Goal: Task Accomplishment & Management: Use online tool/utility

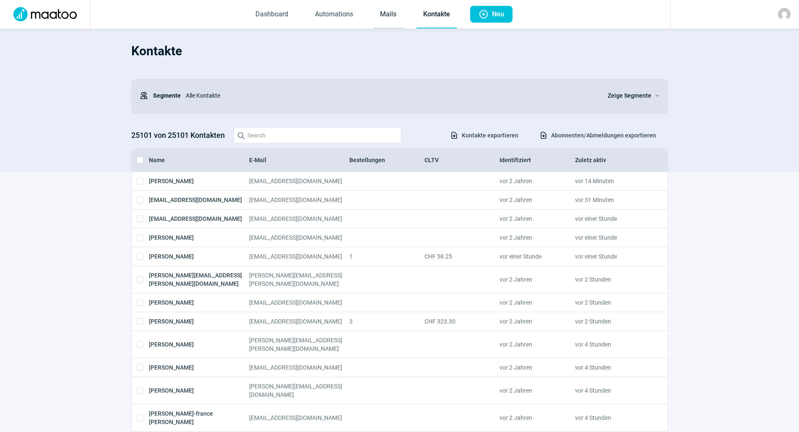
click at [385, 17] on link "Mails" at bounding box center [388, 15] width 30 height 28
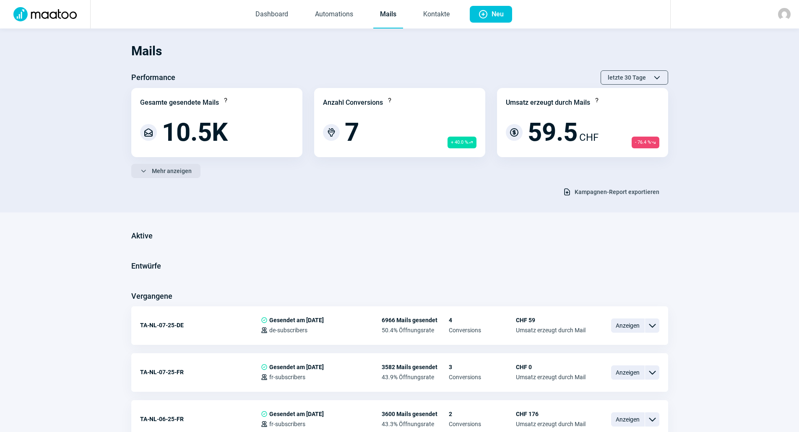
click at [171, 175] on span "Mehr anzeigen" at bounding box center [172, 170] width 40 height 13
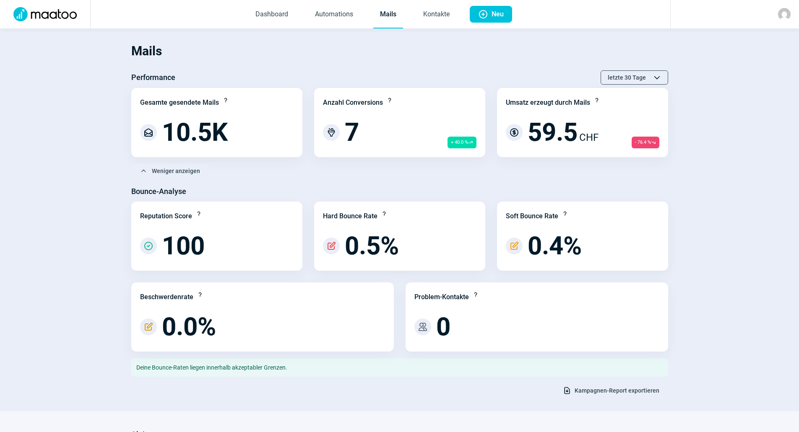
click at [621, 387] on span "Kampagnen-Report exportieren" at bounding box center [616, 390] width 85 height 13
click at [445, 13] on link "Kontakte" at bounding box center [436, 15] width 40 height 28
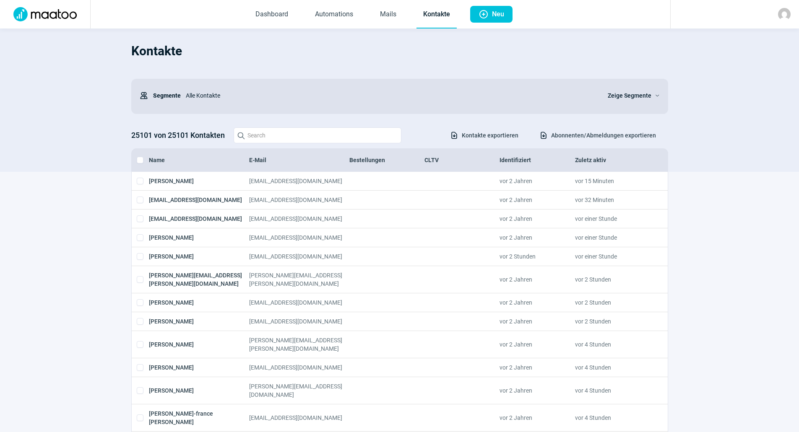
click at [608, 138] on span "Abonnenten/Abmeldungen exportieren" at bounding box center [603, 135] width 105 height 13
click at [614, 95] on span "Zeige Segmente" at bounding box center [630, 96] width 44 height 10
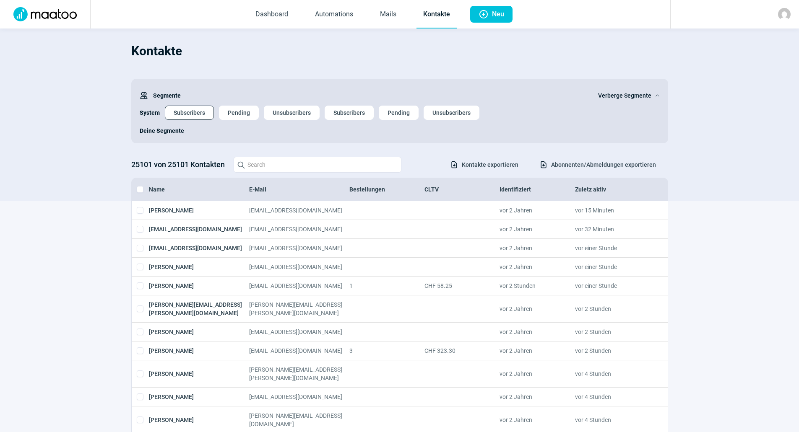
click at [186, 117] on span "Subscribers" at bounding box center [189, 112] width 31 height 13
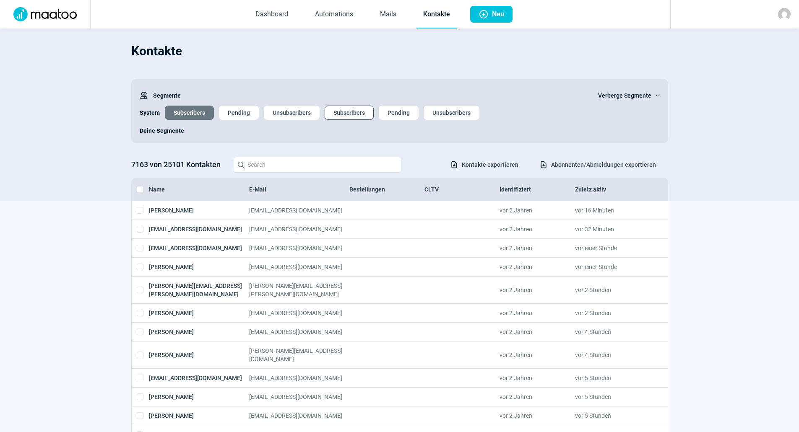
click at [343, 112] on span "Subscribers" at bounding box center [348, 112] width 31 height 13
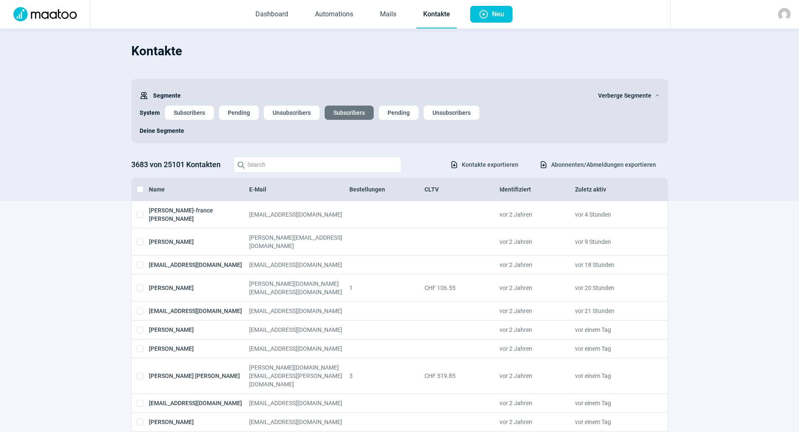
click at [190, 122] on div "Deine Segmente" at bounding box center [400, 127] width 520 height 15
click at [198, 118] on span "Subscribers" at bounding box center [189, 112] width 31 height 13
